Goal: Obtain resource: Obtain resource

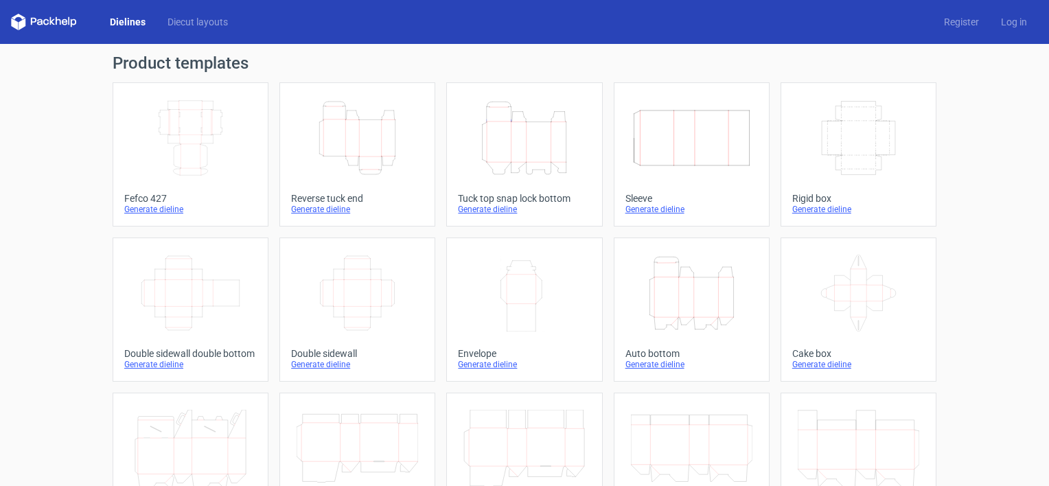
click at [224, 118] on icon "Width Depth Height" at bounding box center [191, 138] width 122 height 77
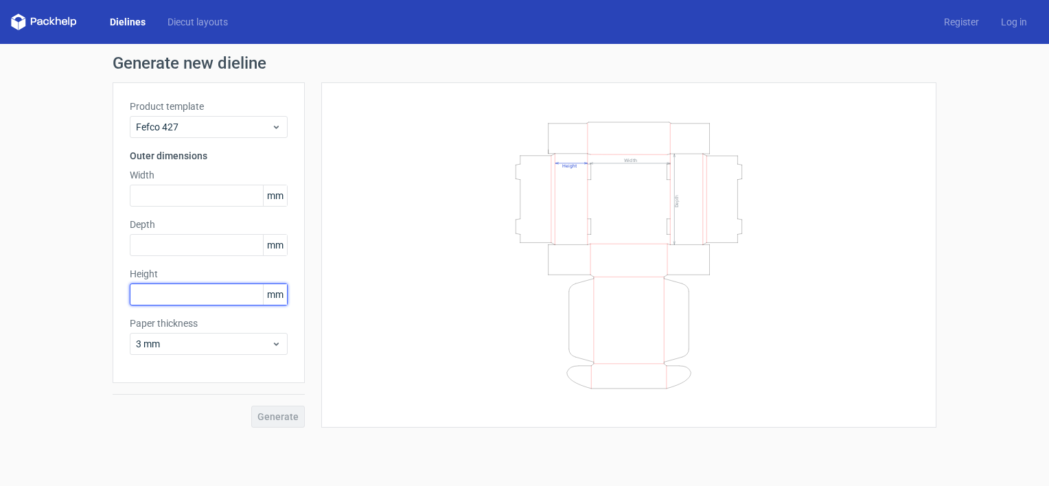
click at [173, 290] on input "text" at bounding box center [209, 295] width 158 height 22
type input "40"
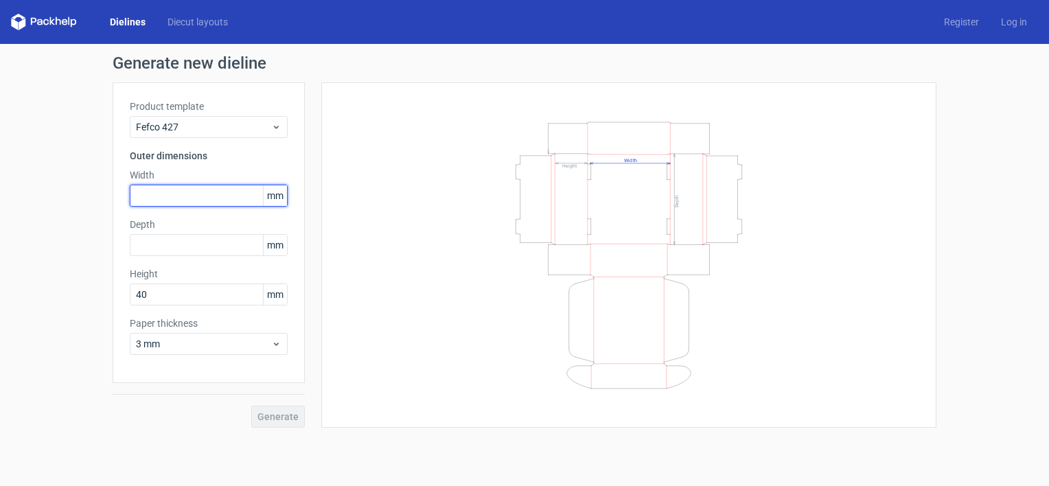
click at [160, 195] on input "text" at bounding box center [209, 196] width 158 height 22
type input "220"
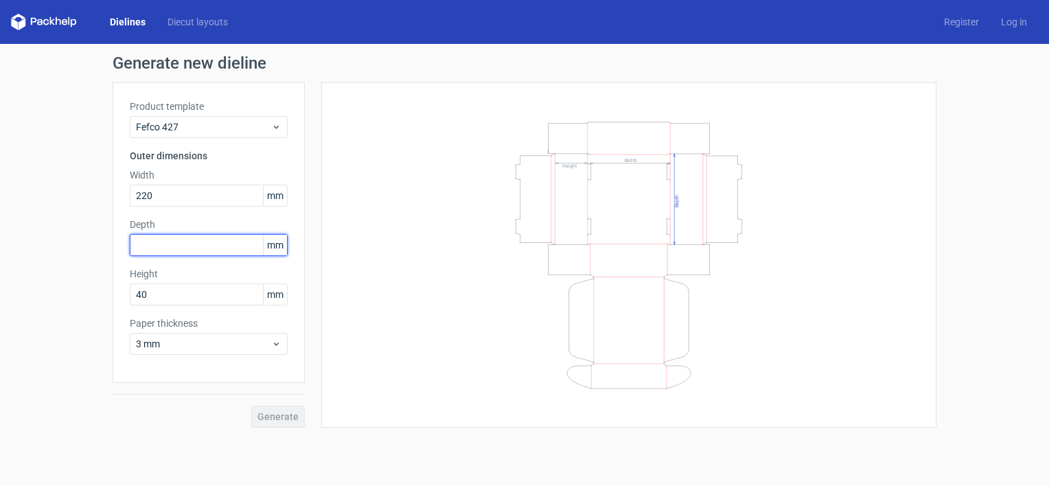
click at [160, 254] on input "text" at bounding box center [209, 245] width 158 height 22
type input "80"
click at [296, 422] on button "Generate" at bounding box center [278, 417] width 54 height 22
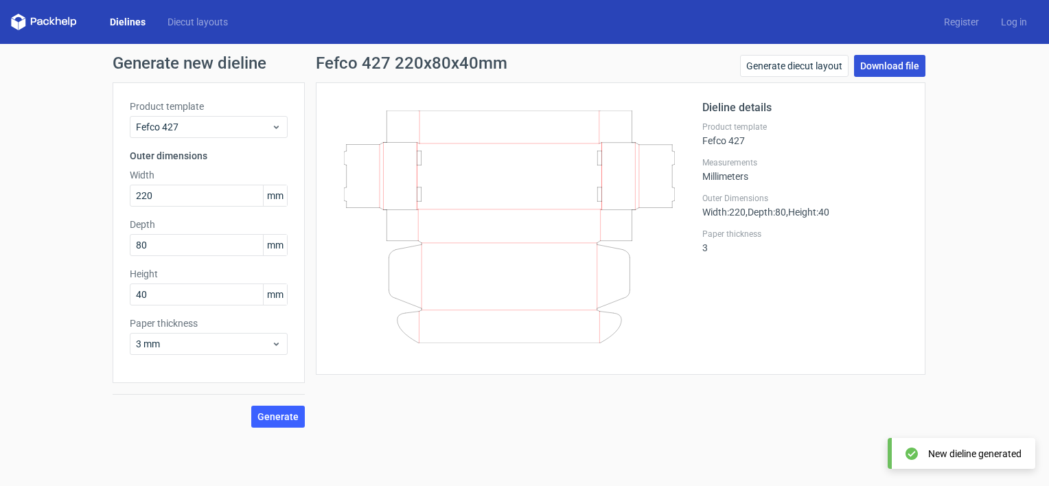
click at [908, 69] on link "Download file" at bounding box center [889, 66] width 71 height 22
